Goal: Book appointment/travel/reservation

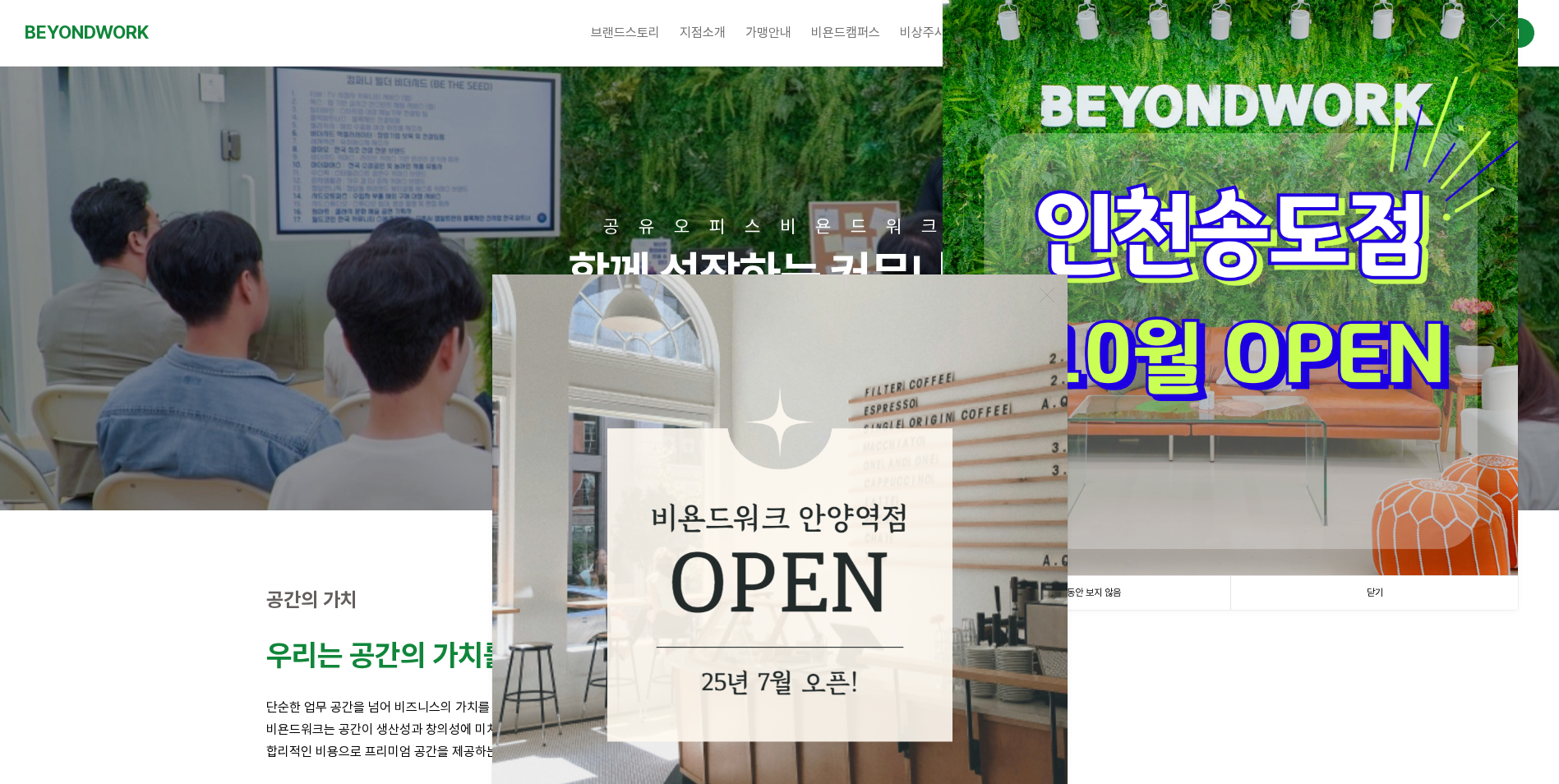
scroll to position [165, 0]
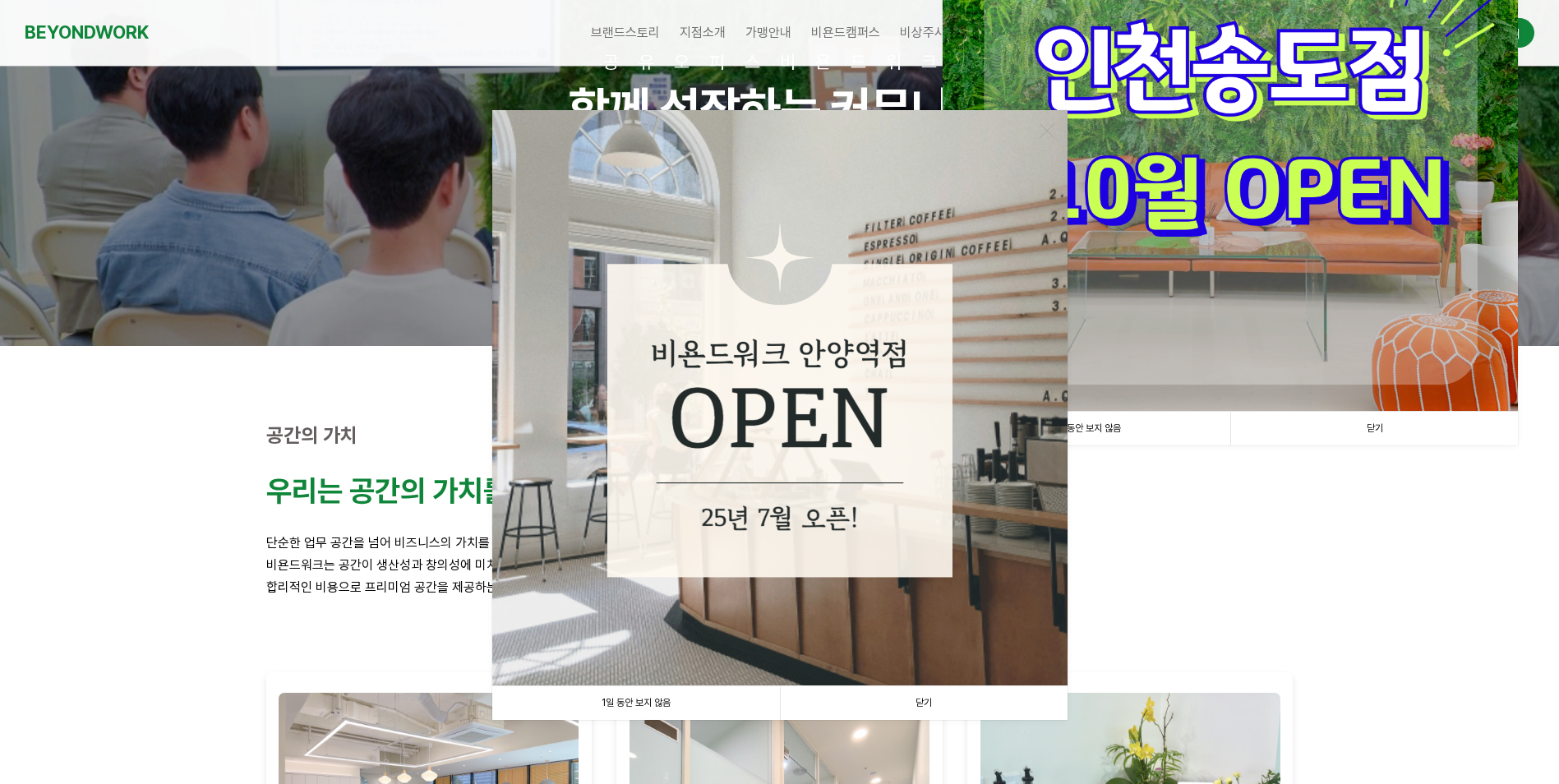
click at [924, 698] on link "닫기" at bounding box center [923, 702] width 287 height 34
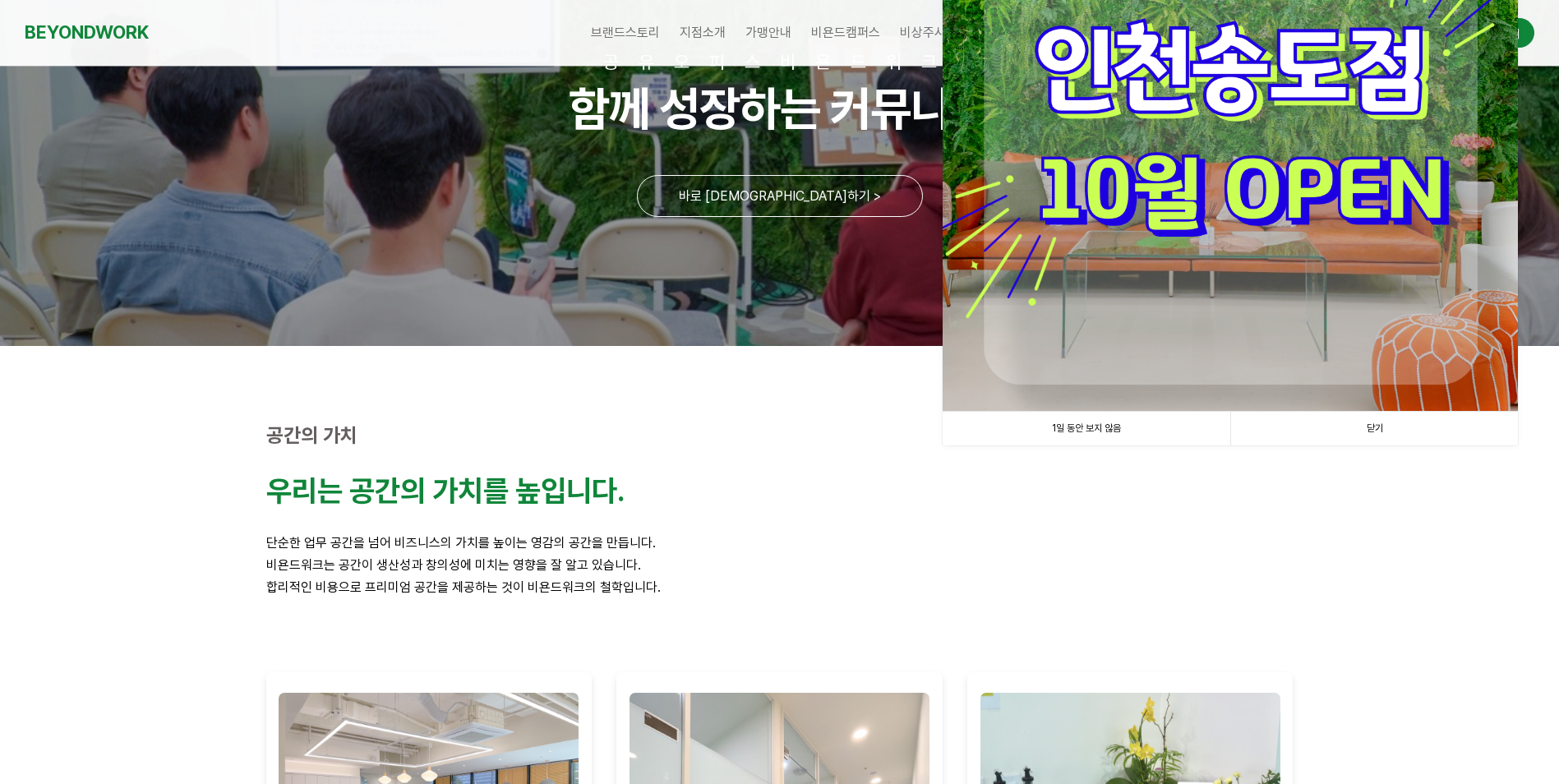
click at [1380, 431] on link "닫기" at bounding box center [1374, 429] width 287 height 34
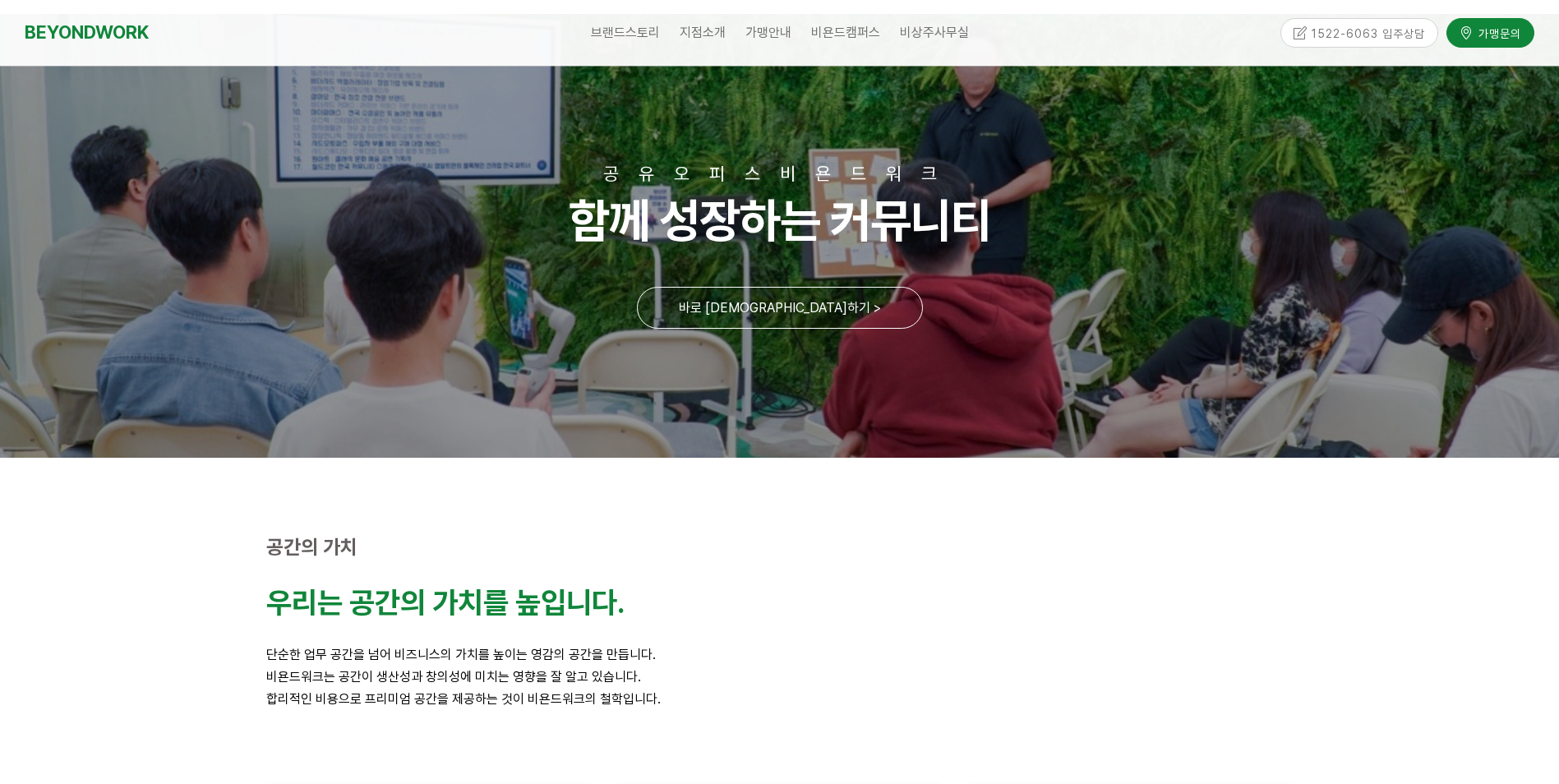
scroll to position [0, 0]
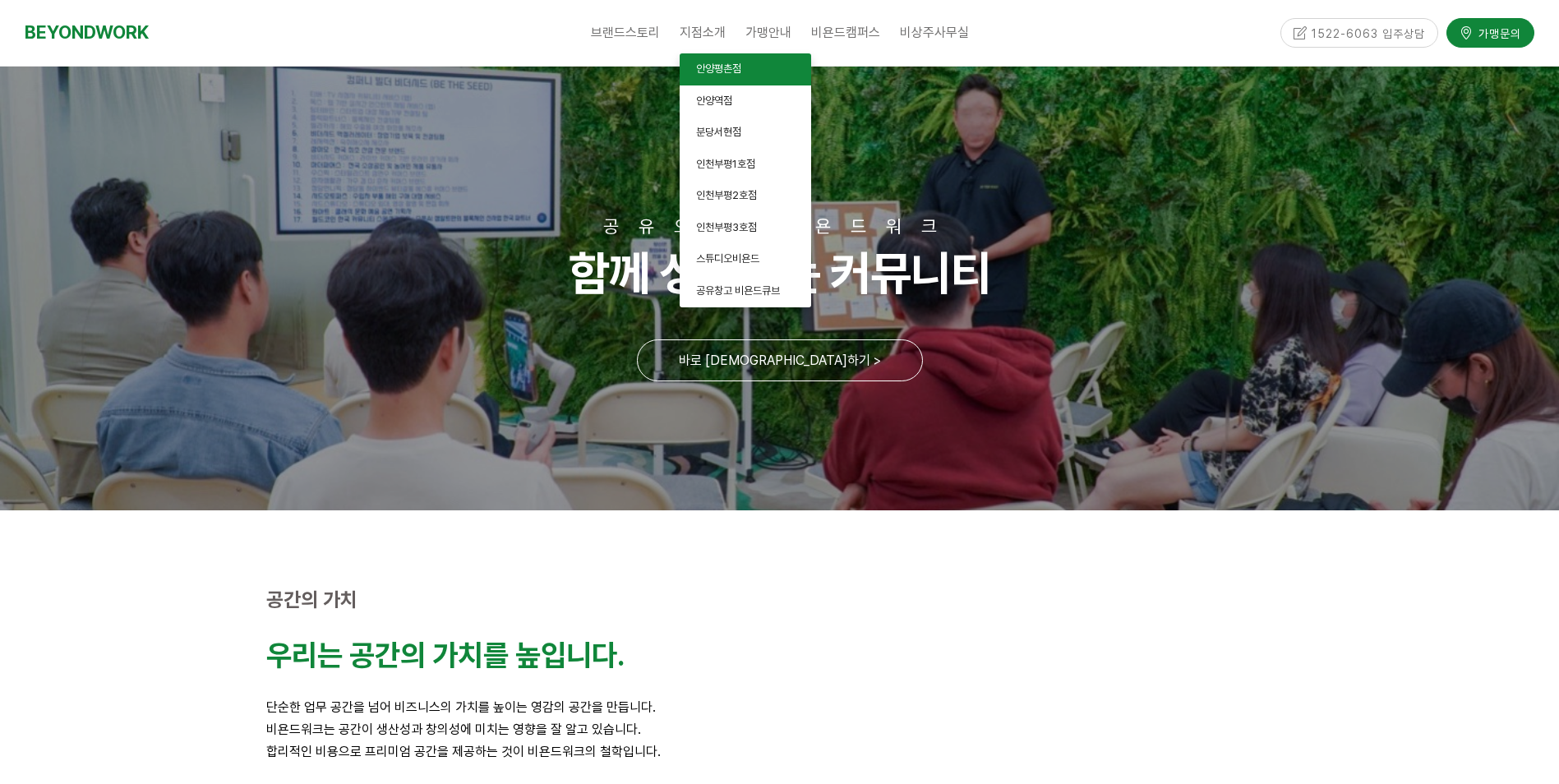
click at [712, 71] on span "안양평촌점" at bounding box center [718, 68] width 45 height 13
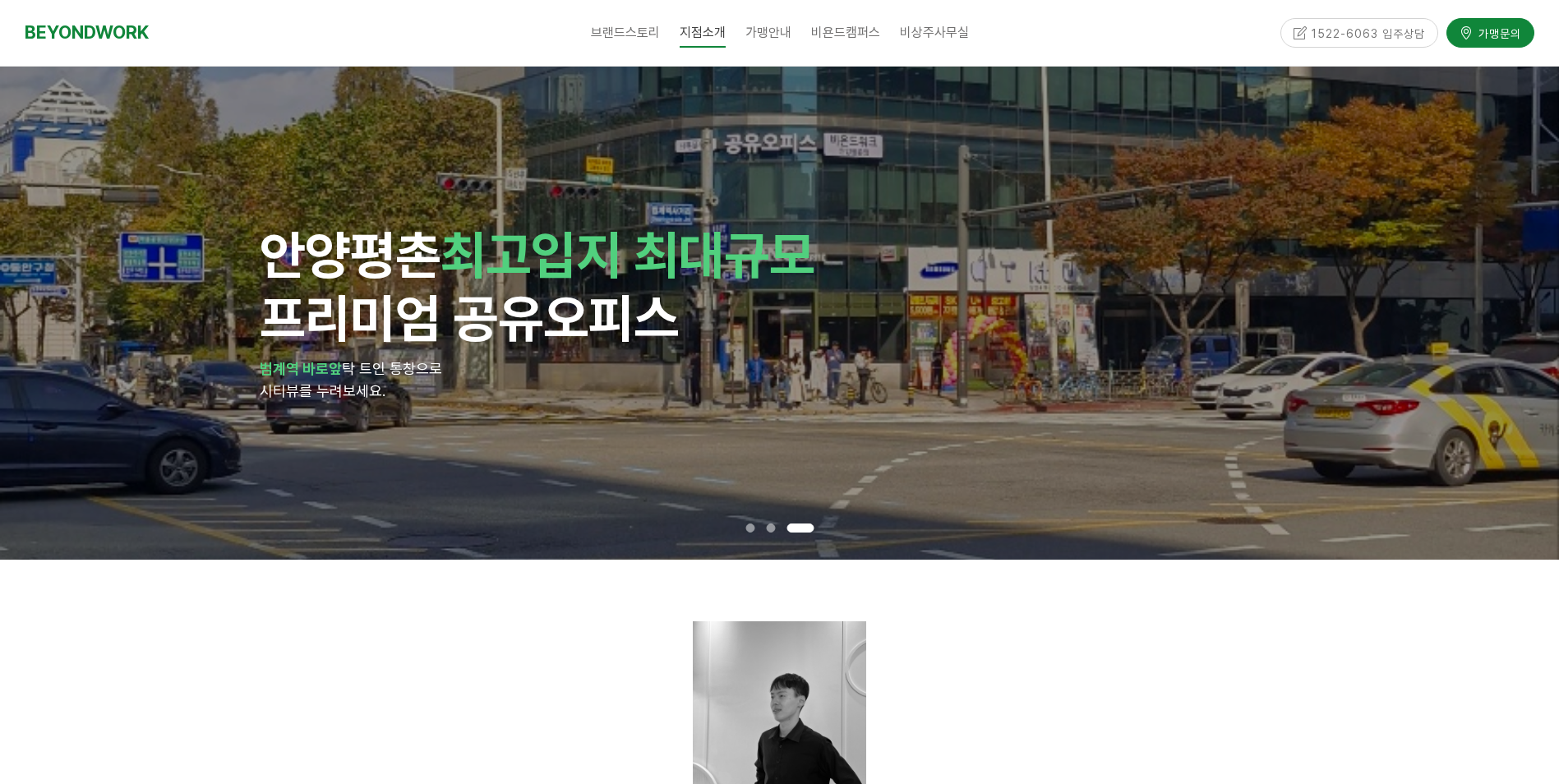
click at [1073, 700] on div at bounding box center [780, 708] width 1027 height 173
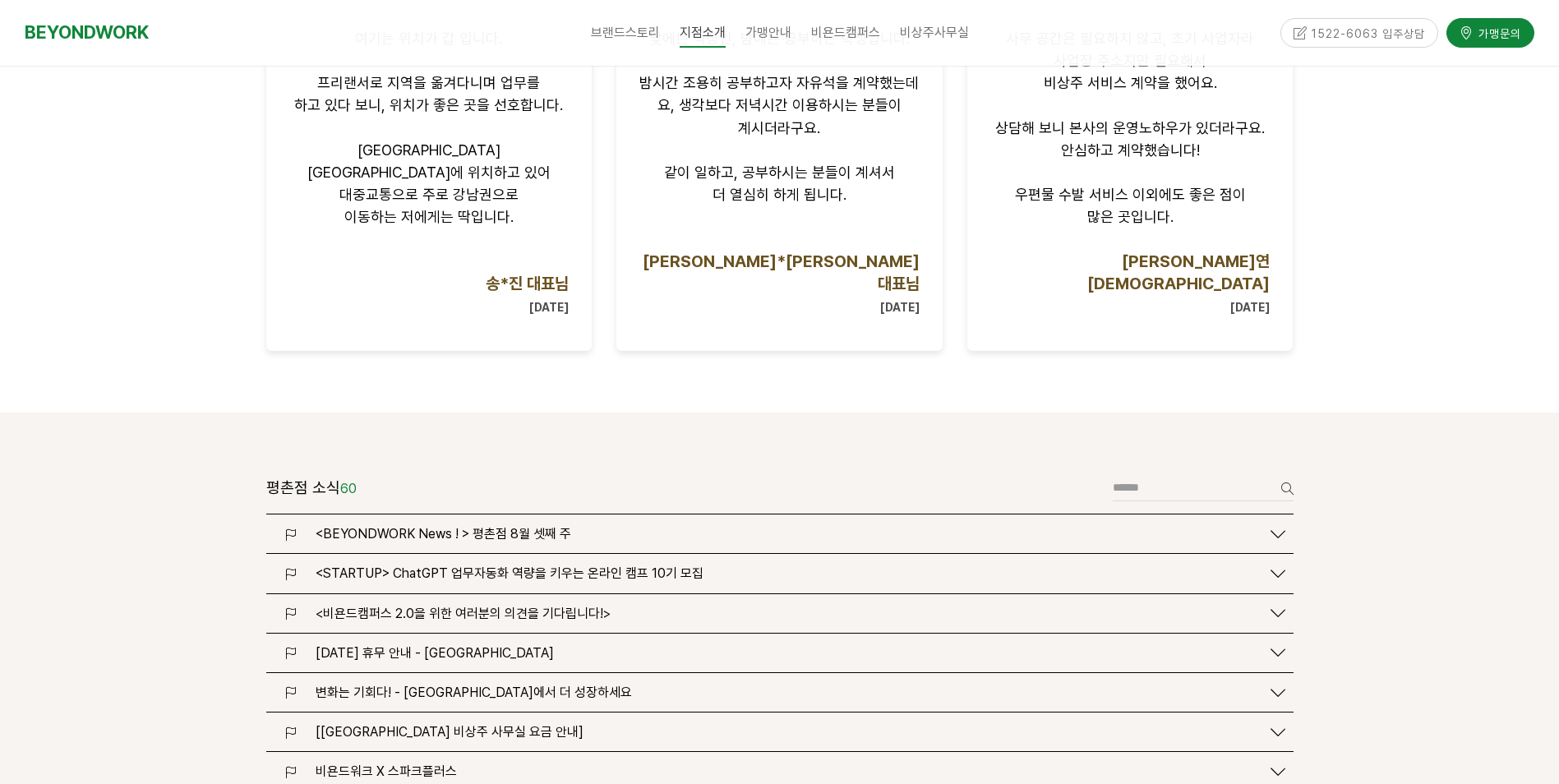
scroll to position [2053, 0]
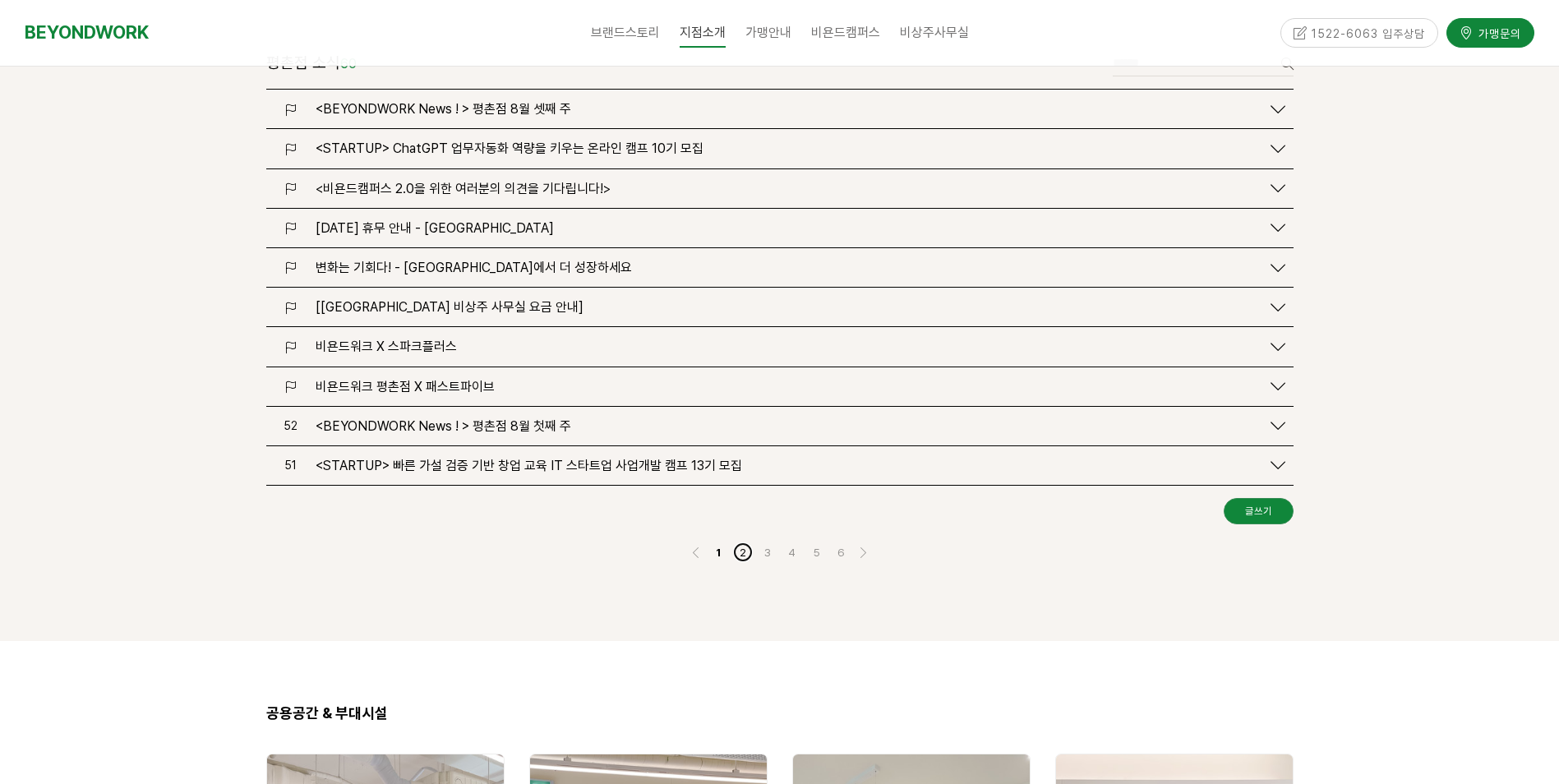
click at [736, 542] on link "2" at bounding box center [742, 552] width 19 height 19
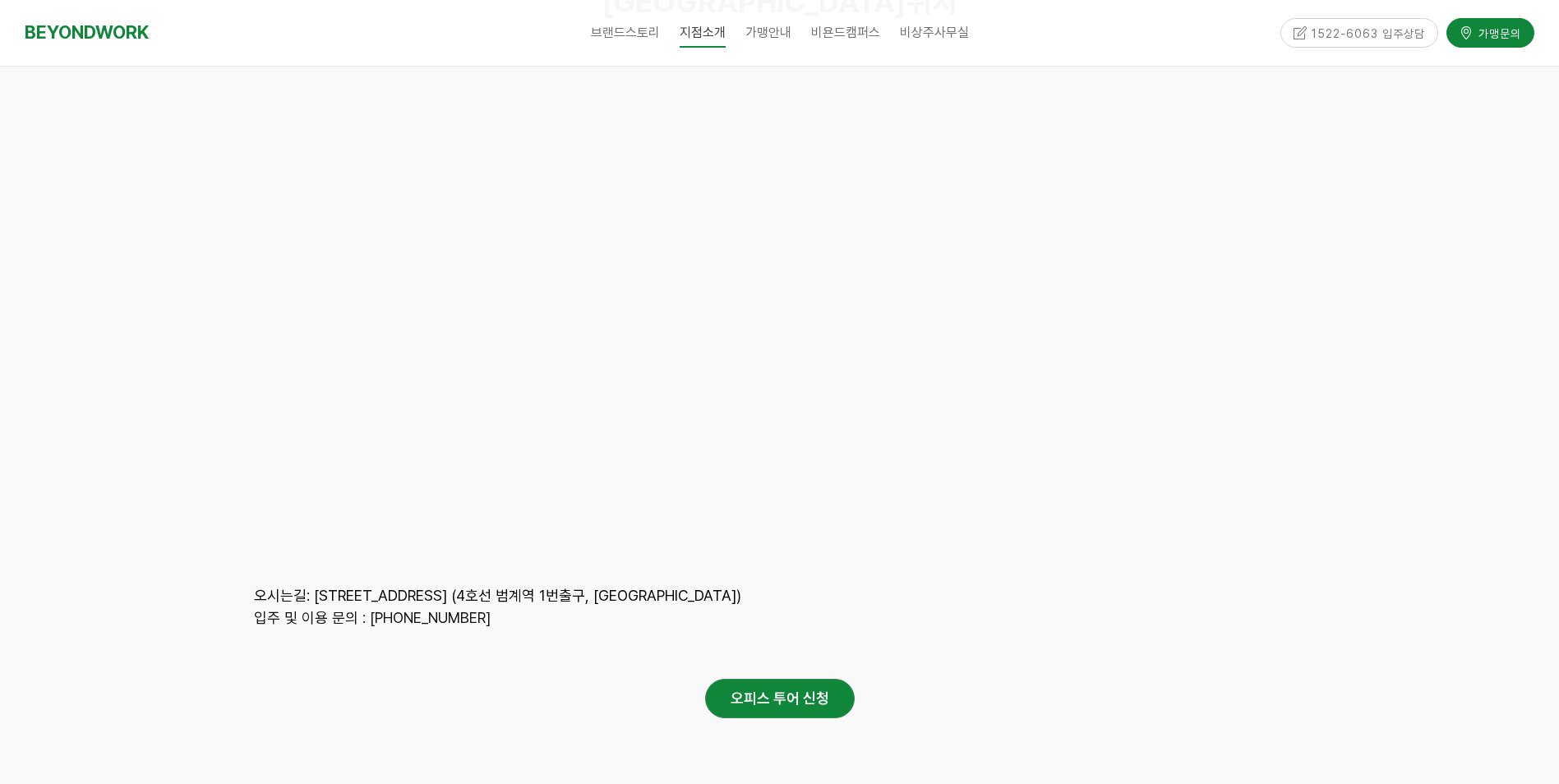
scroll to position [7633, 0]
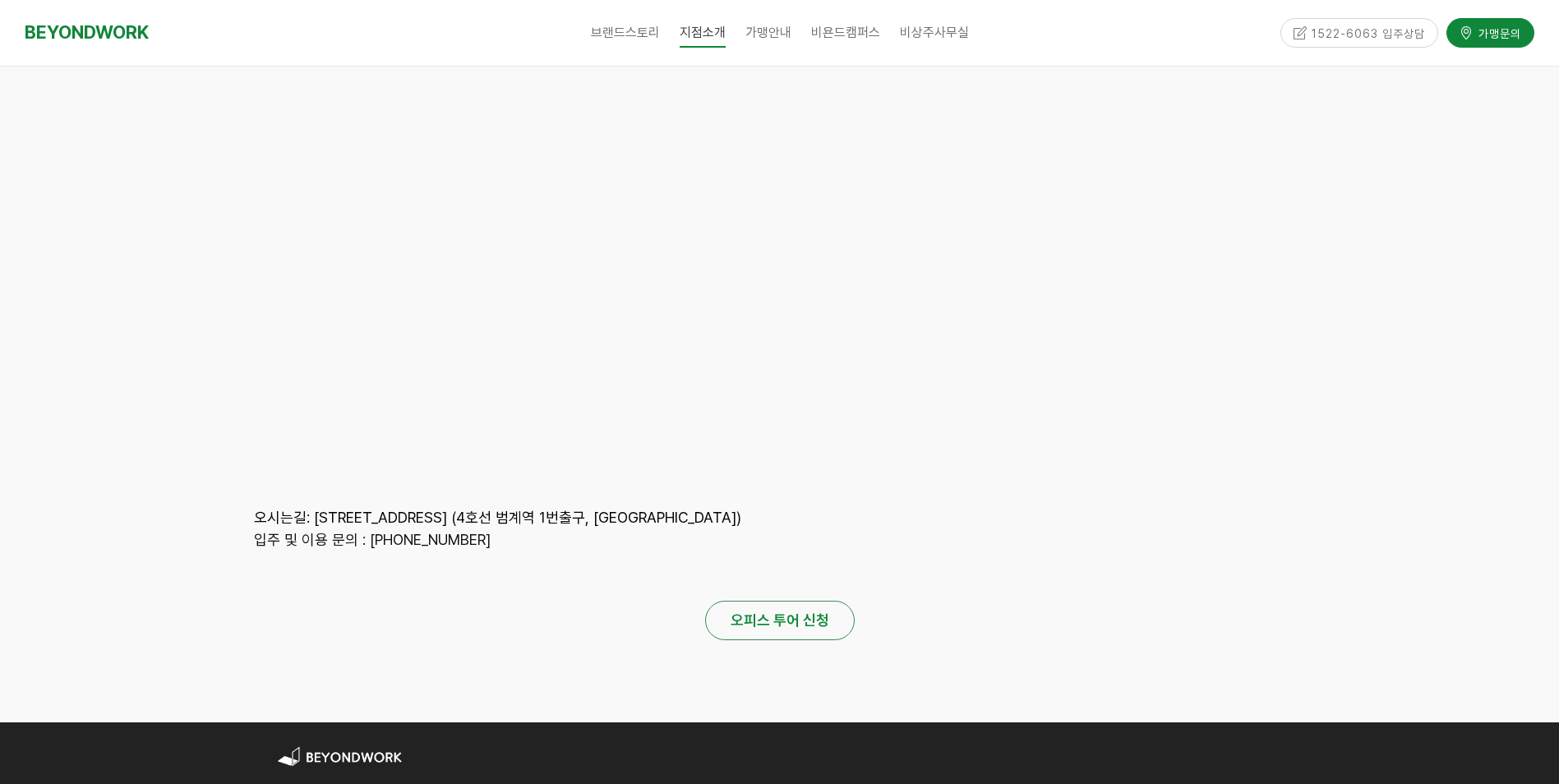
click at [788, 611] on strong "오피스 투어 신청" at bounding box center [780, 619] width 98 height 18
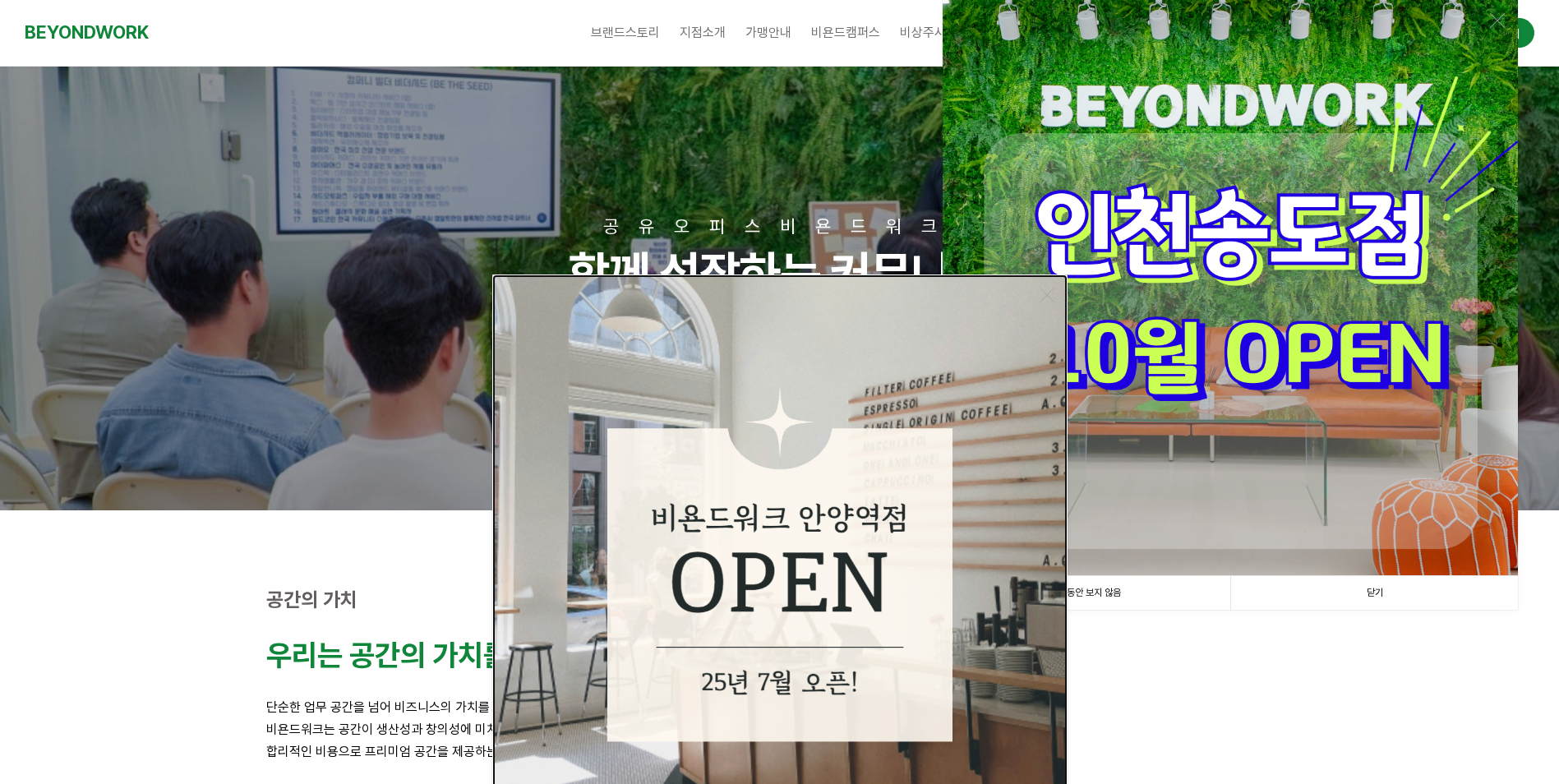
click at [890, 541] on img at bounding box center [780, 562] width 575 height 575
